Goal: Transaction & Acquisition: Purchase product/service

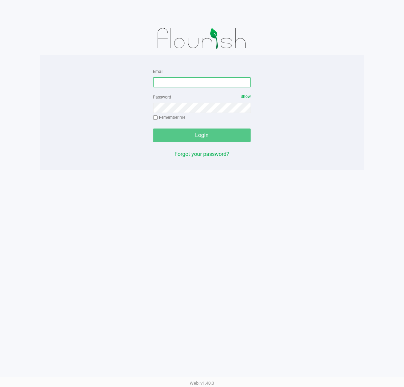
click at [202, 83] on input "Email" at bounding box center [202, 82] width 98 height 10
type input "[EMAIL_ADDRESS][DOMAIN_NAME]"
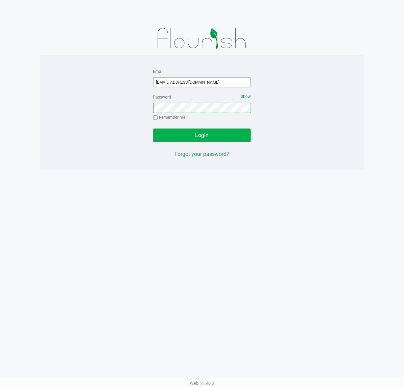
click at [153, 128] on button "Login" at bounding box center [202, 134] width 98 height 13
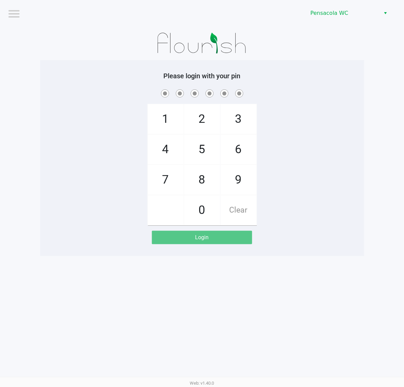
click at [124, 129] on div "1 4 7 2 5 8 0 3 6 9 Clear" at bounding box center [202, 156] width 324 height 137
checkbox input "true"
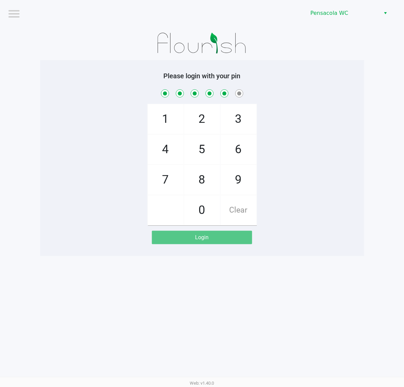
checkbox input "true"
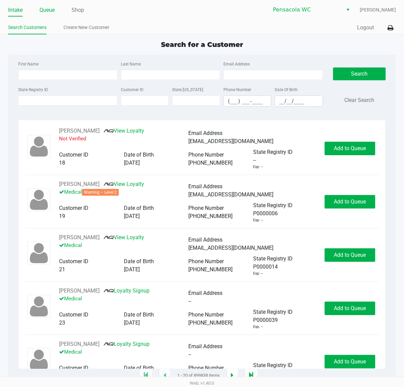
click at [52, 7] on link "Queue" at bounding box center [46, 9] width 15 height 9
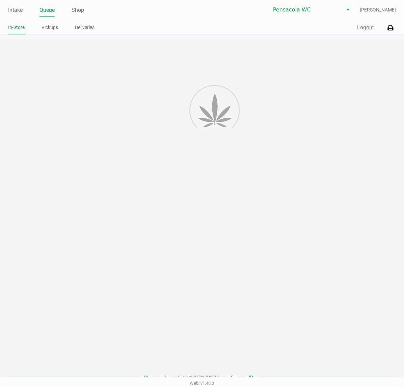
click at [52, 33] on li "Pickups" at bounding box center [49, 29] width 17 height 12
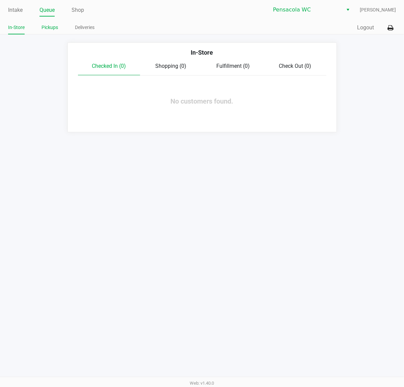
click at [51, 27] on link "Pickups" at bounding box center [49, 27] width 17 height 8
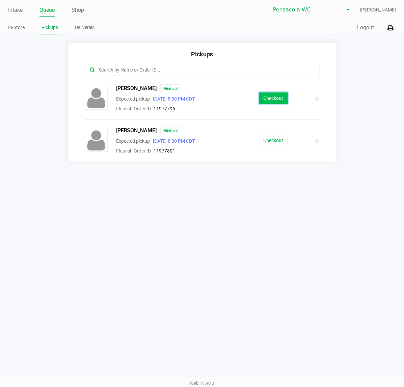
click at [275, 100] on button "Checkout" at bounding box center [273, 98] width 29 height 12
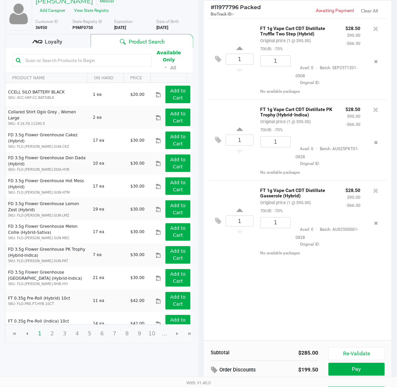
scroll to position [78, 0]
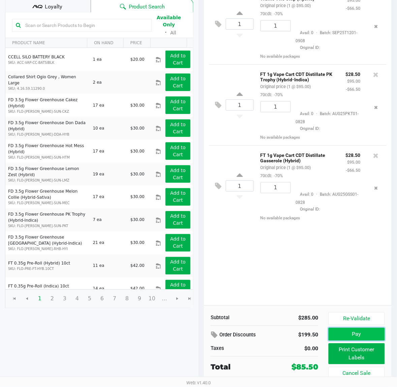
click at [336, 333] on button "Pay" at bounding box center [357, 334] width 56 height 13
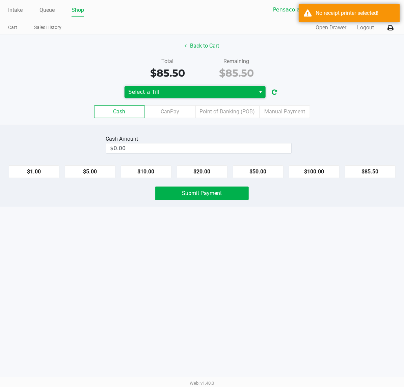
click at [149, 90] on span "Select a Till" at bounding box center [189, 92] width 123 height 8
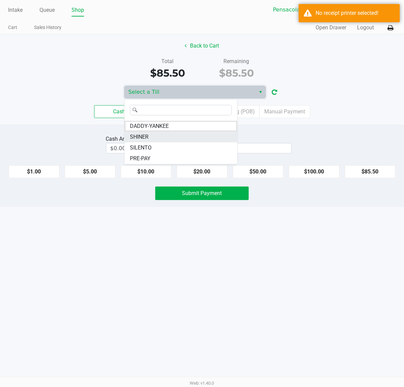
click at [148, 139] on span "SHINER" at bounding box center [139, 137] width 19 height 8
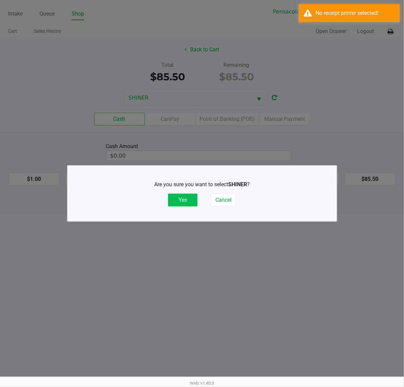
click at [183, 203] on button "Yes" at bounding box center [182, 200] width 29 height 13
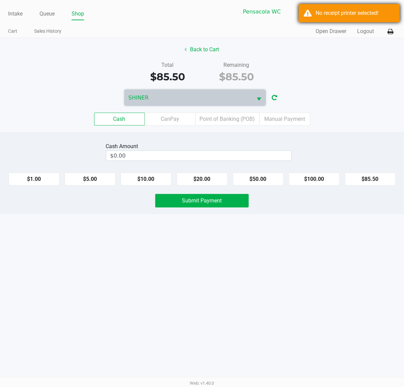
click at [323, 19] on div "No receipt printer selected!" at bounding box center [348, 13] width 101 height 18
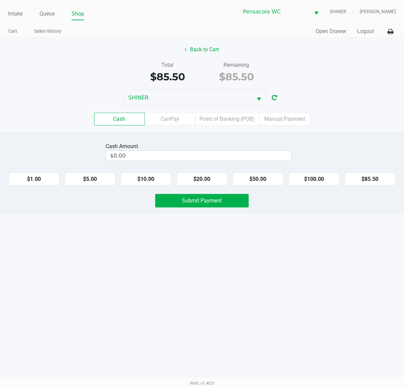
drag, startPoint x: 382, startPoint y: 31, endPoint x: 389, endPoint y: 31, distance: 7.4
click at [383, 31] on div "Quick Sale Open Drawer Logout" at bounding box center [299, 31] width 194 height 12
click at [390, 31] on icon at bounding box center [390, 31] width 6 height 5
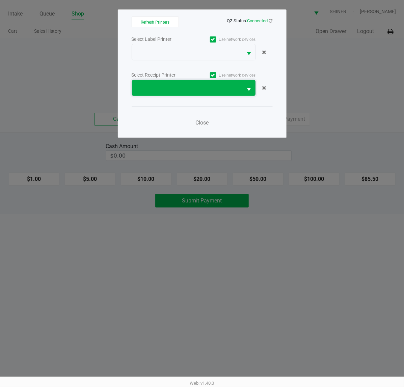
click at [199, 90] on span at bounding box center [187, 88] width 103 height 8
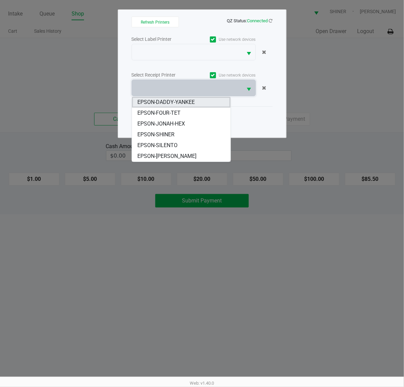
click at [174, 105] on span "EPSON-DADDY-YANKEE" at bounding box center [165, 102] width 57 height 8
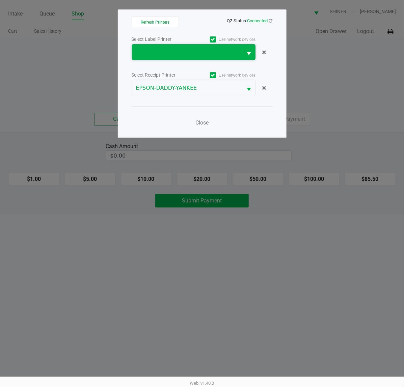
click at [180, 45] on span at bounding box center [187, 52] width 111 height 16
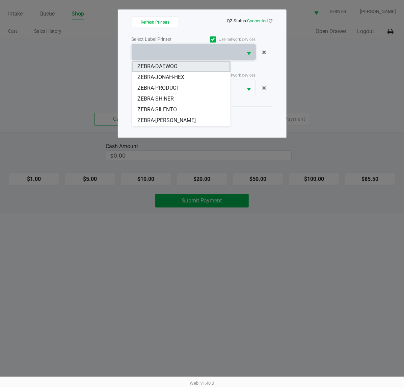
click at [170, 69] on span "ZEBRA-DAEWOO" at bounding box center [157, 66] width 40 height 8
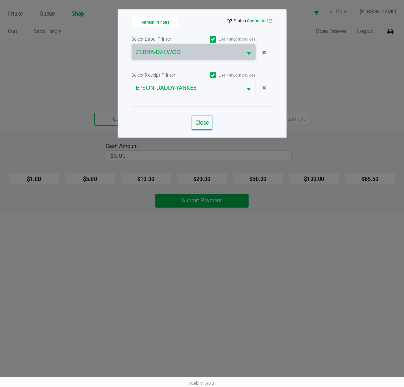
click at [198, 124] on span "Close" at bounding box center [201, 122] width 13 height 6
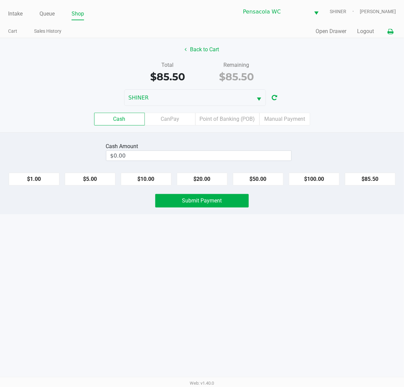
click at [389, 29] on icon at bounding box center [390, 31] width 6 height 5
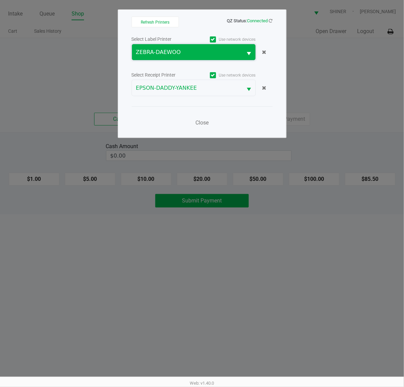
click at [184, 50] on span "ZEBRA-DAEWOO" at bounding box center [187, 52] width 103 height 8
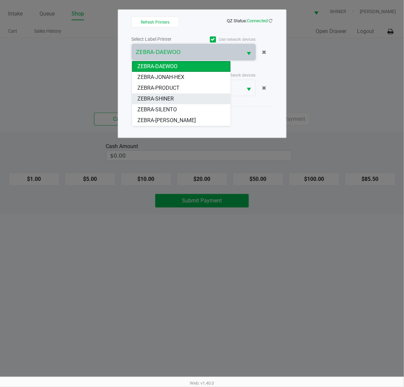
click at [174, 96] on li "ZEBRA-SHINER" at bounding box center [181, 98] width 98 height 11
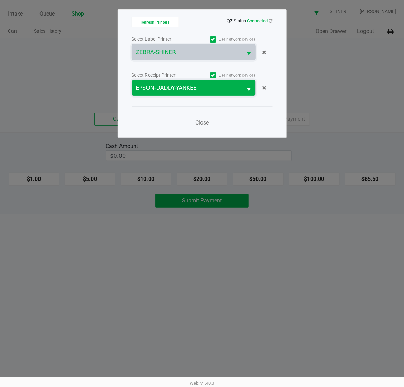
click at [183, 88] on span "EPSON-DADDY-YANKEE" at bounding box center [187, 88] width 103 height 8
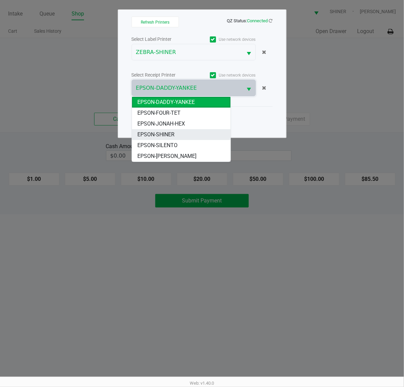
click at [175, 133] on li "EPSON-SHINER" at bounding box center [181, 134] width 98 height 11
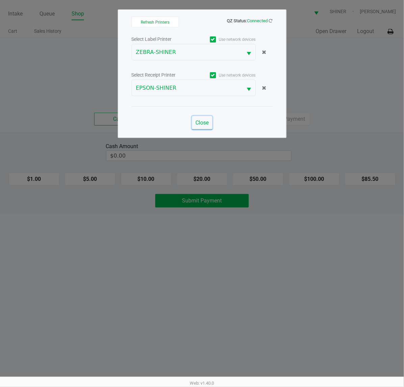
click at [193, 121] on button "Close" at bounding box center [202, 122] width 20 height 13
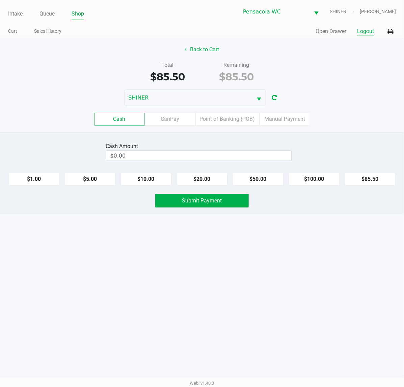
click at [368, 30] on button "Logout" at bounding box center [365, 31] width 17 height 8
